Goal: Task Accomplishment & Management: Use online tool/utility

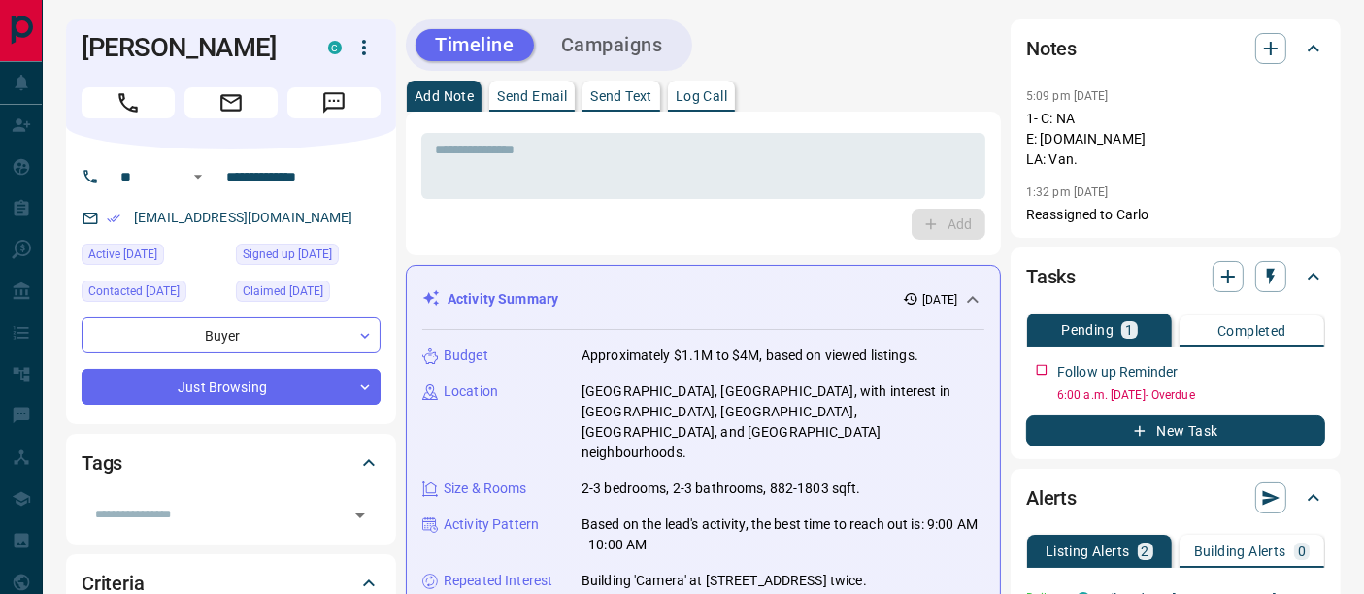
click at [703, 101] on p "Log Call" at bounding box center [701, 96] width 51 height 14
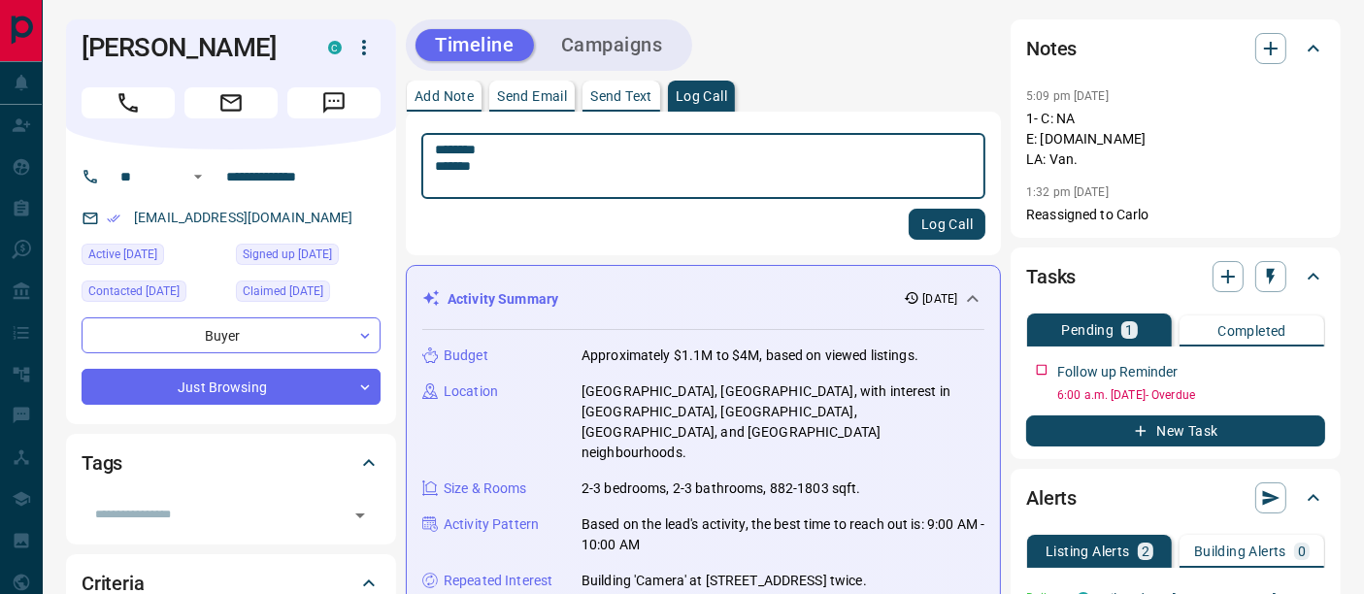
type textarea "******** *******"
click at [959, 216] on button "Log Call" at bounding box center [947, 224] width 77 height 31
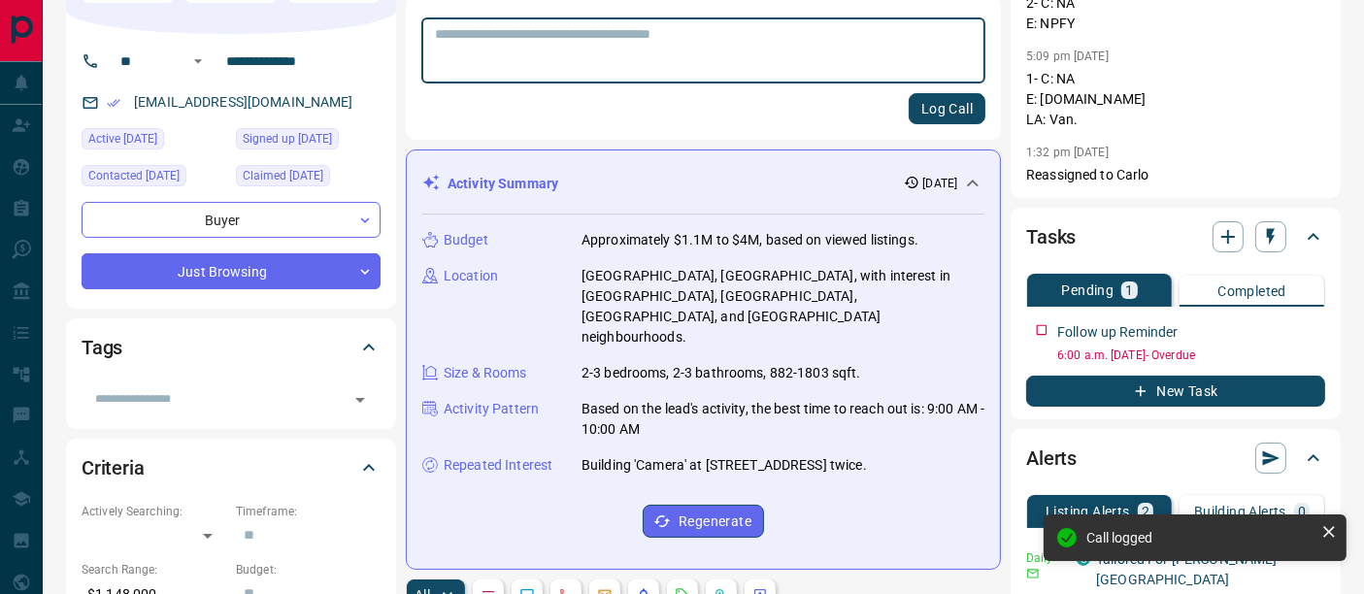
scroll to position [216, 0]
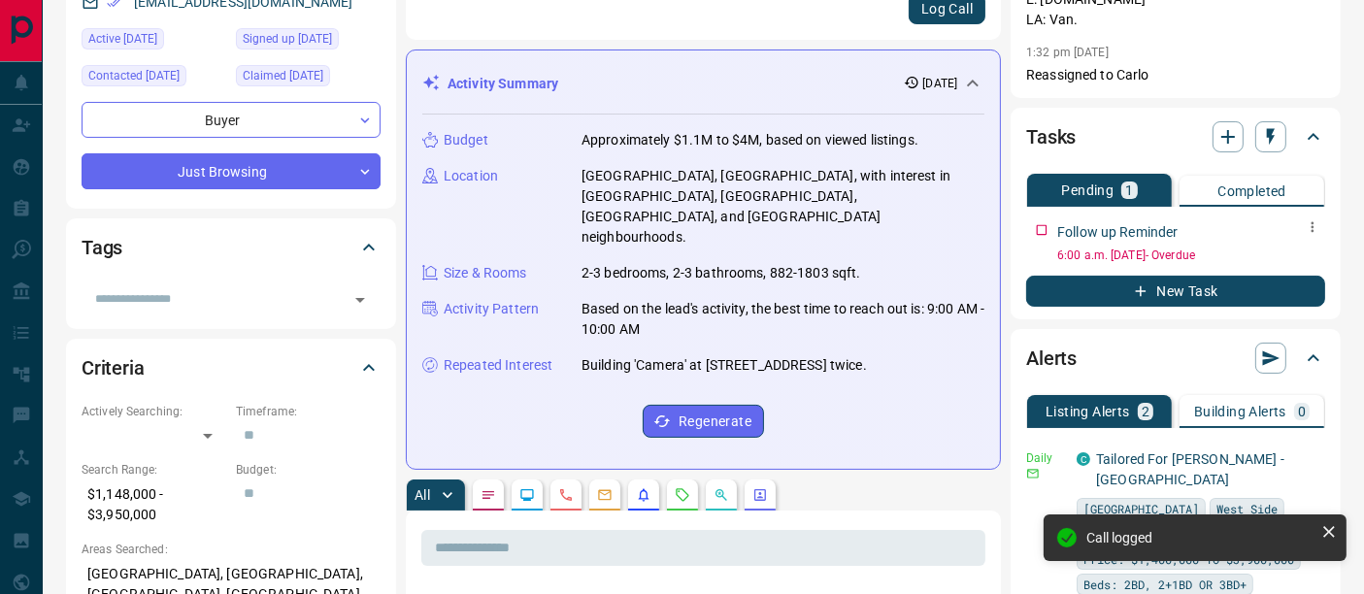
click at [1324, 230] on button "button" at bounding box center [1312, 227] width 25 height 25
click at [1295, 266] on li "Edit" at bounding box center [1281, 263] width 85 height 29
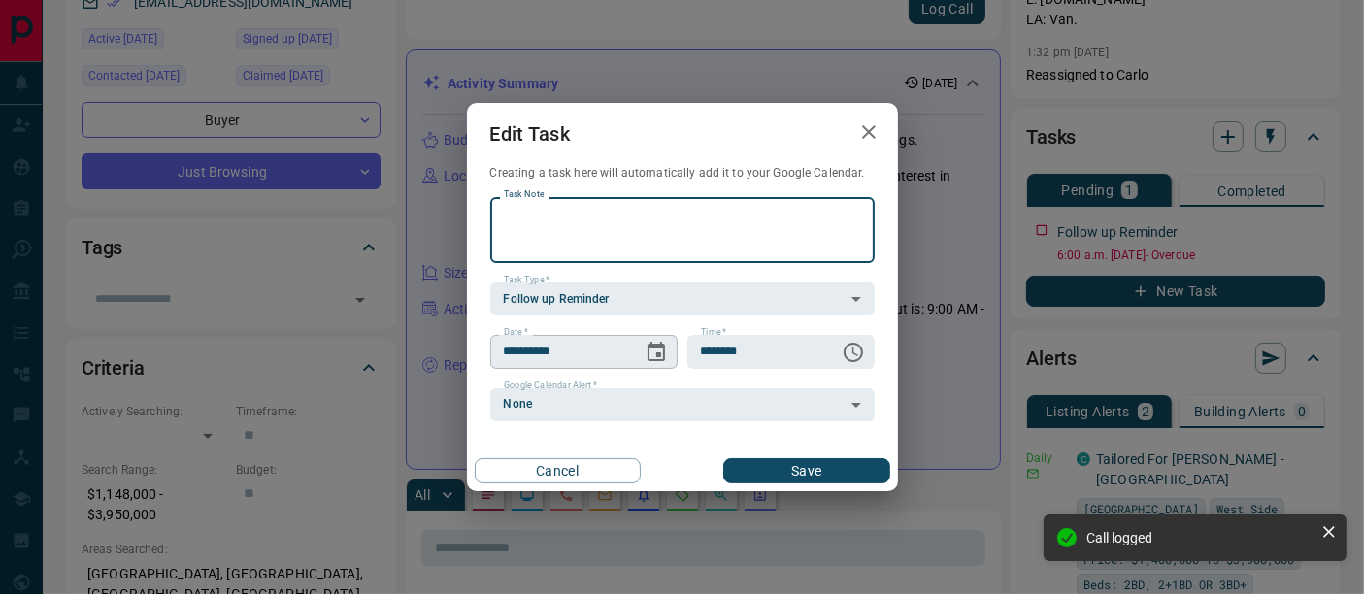
scroll to position [0, 0]
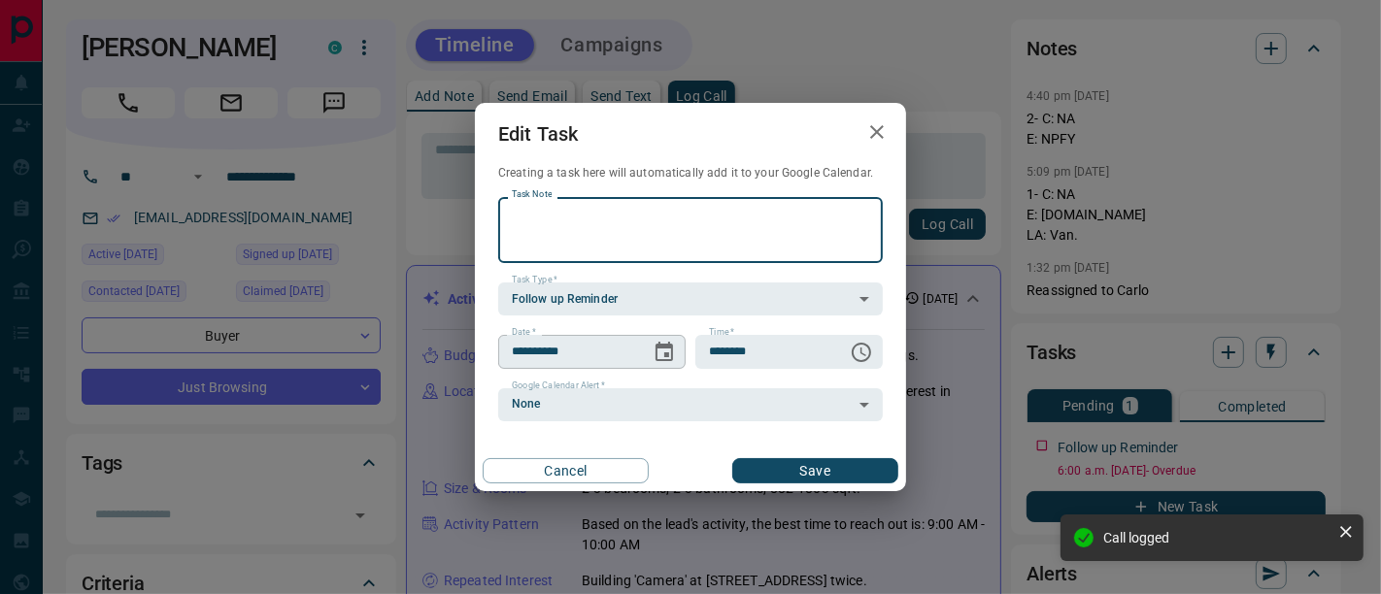
click at [665, 359] on icon "Choose date, selected date is Sep 12, 2025" at bounding box center [664, 352] width 23 height 23
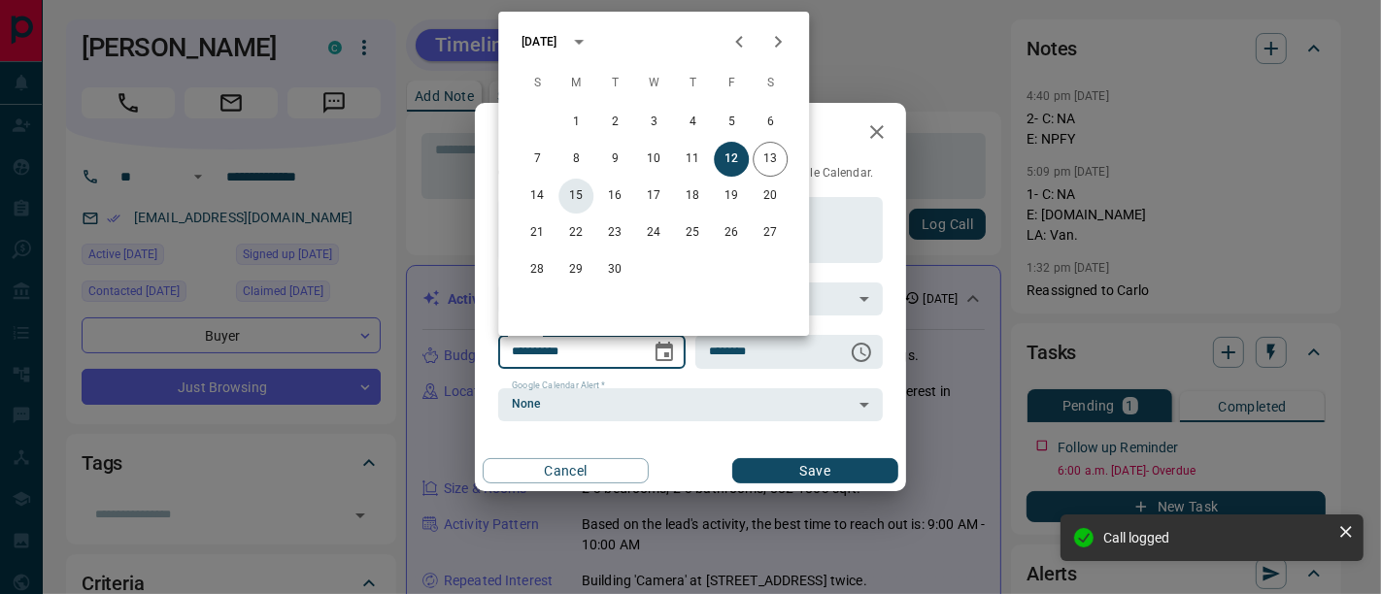
click at [577, 198] on button "15" at bounding box center [575, 196] width 35 height 35
type input "**********"
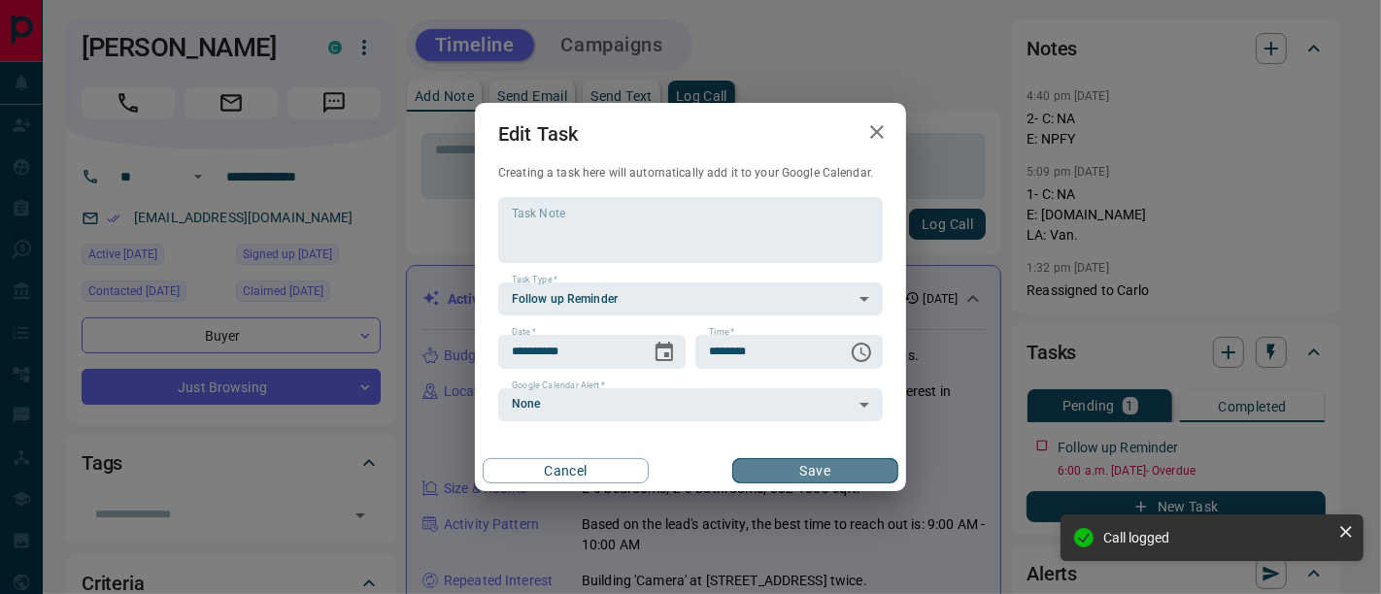
drag, startPoint x: 826, startPoint y: 476, endPoint x: 818, endPoint y: 464, distance: 14.6
click at [826, 475] on button "Save" at bounding box center [815, 470] width 166 height 25
